Goal: Register for event/course

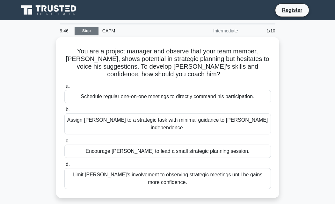
click at [88, 33] on link "Stop" at bounding box center [86, 31] width 24 height 8
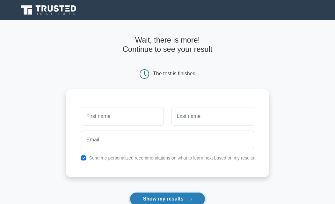
click at [192, 198] on icon at bounding box center [187, 200] width 9 height 4
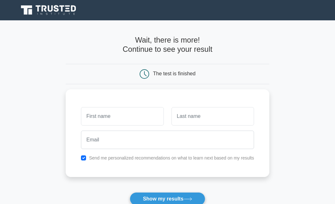
click at [77, 86] on form "Wait, there is more! Continue to see your result The test is finished and the" at bounding box center [167, 135] width 203 height 198
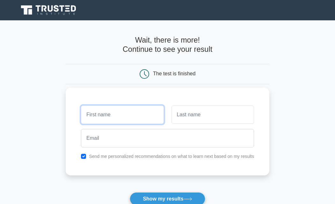
click at [154, 123] on input "text" at bounding box center [122, 115] width 82 height 18
type input "c"
type input "neche"
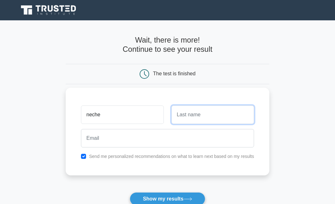
click at [191, 123] on input "text" at bounding box center [212, 115] width 82 height 18
type input "perpetual"
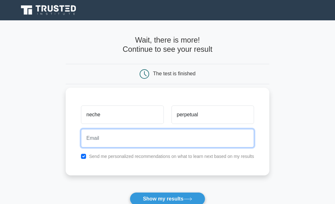
click at [187, 143] on input "email" at bounding box center [167, 138] width 173 height 18
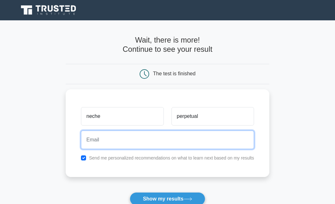
type input "Uchennacollins@91"
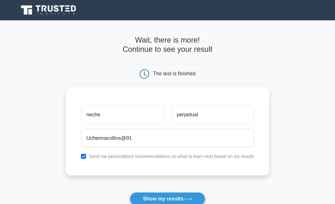
click at [140, 156] on label "Send me personalized recommendations on what to learn next based on my results" at bounding box center [171, 156] width 165 height 5
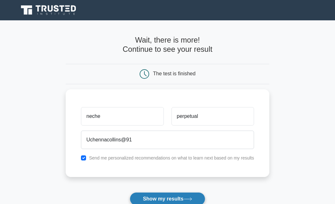
click at [192, 201] on icon at bounding box center [187, 200] width 9 height 4
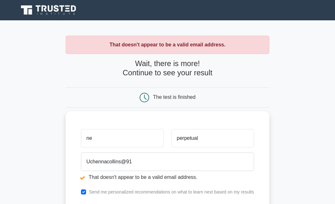
type input "n"
